Goal: Task Accomplishment & Management: Manage account settings

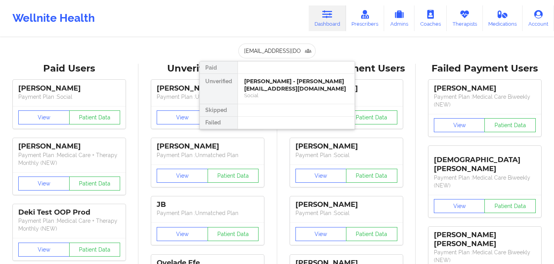
scroll to position [0, 0]
click at [290, 90] on div "[PERSON_NAME] - [PERSON_NAME][EMAIL_ADDRESS][DOMAIN_NAME]" at bounding box center [296, 85] width 104 height 14
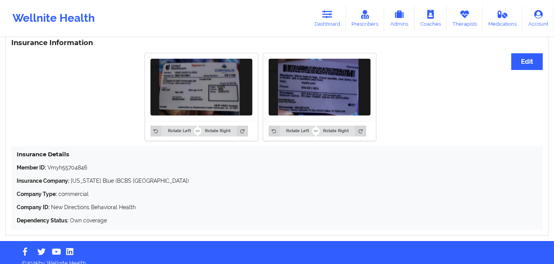
scroll to position [540, 0]
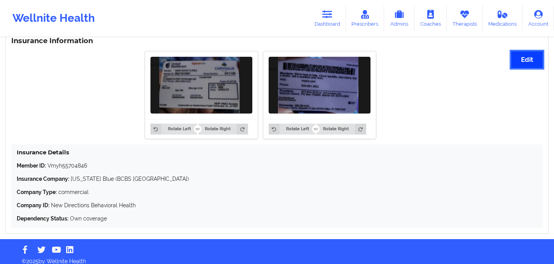
click at [522, 65] on button "Edit" at bounding box center [528, 59] width 32 height 17
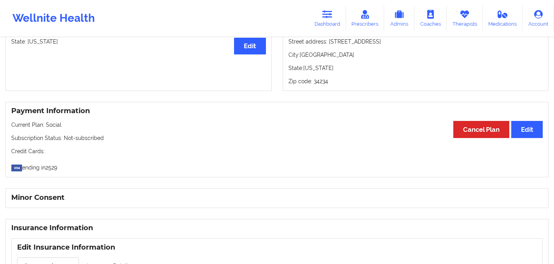
scroll to position [301, 0]
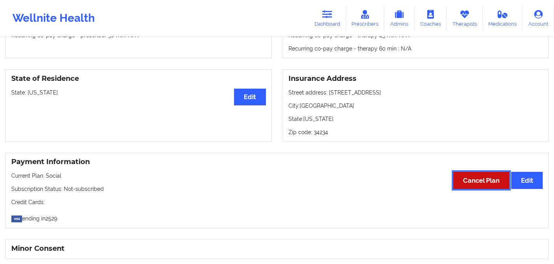
click at [484, 182] on button "Cancel Plan" at bounding box center [482, 180] width 56 height 17
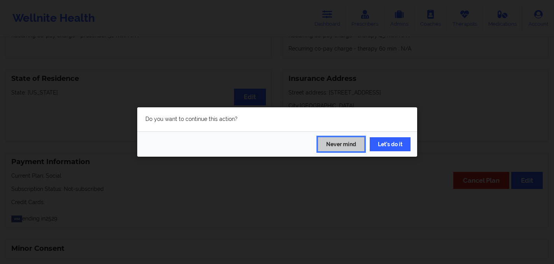
click at [328, 142] on button "Never mind" at bounding box center [341, 144] width 46 height 14
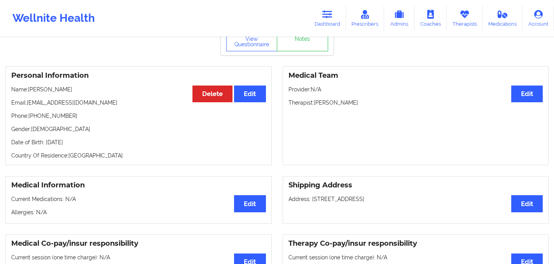
scroll to position [0, 0]
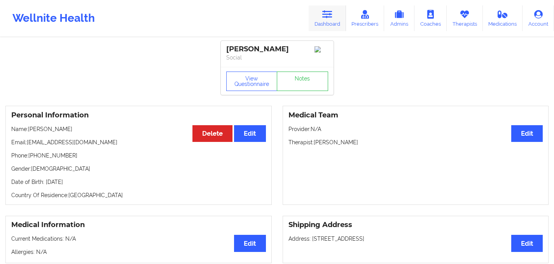
click at [322, 21] on link "Dashboard" at bounding box center [327, 18] width 37 height 26
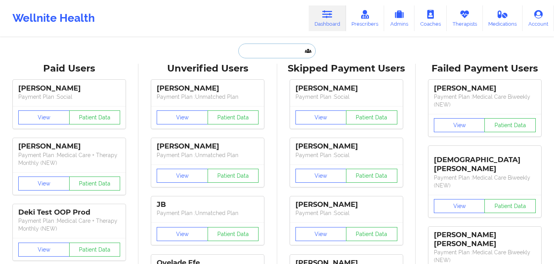
click at [262, 47] on input "text" at bounding box center [276, 51] width 77 height 15
paste input "[EMAIL_ADDRESS][DOMAIN_NAME]"
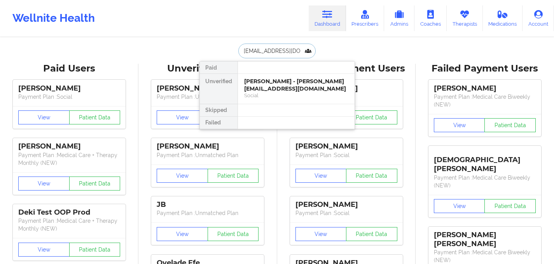
type input "[EMAIL_ADDRESS][DOMAIN_NAME]"
click at [278, 91] on div "[PERSON_NAME] - [PERSON_NAME][EMAIL_ADDRESS][DOMAIN_NAME]" at bounding box center [296, 85] width 104 height 14
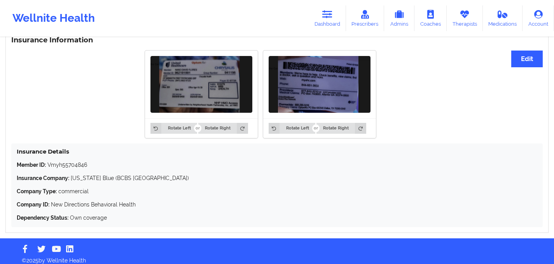
scroll to position [549, 0]
